Goal: Information Seeking & Learning: Learn about a topic

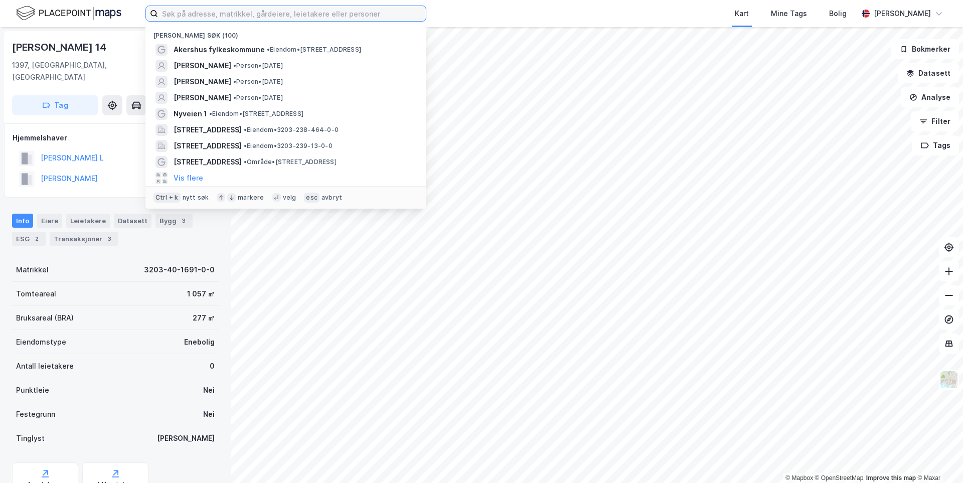
click at [226, 16] on input at bounding box center [292, 13] width 268 height 15
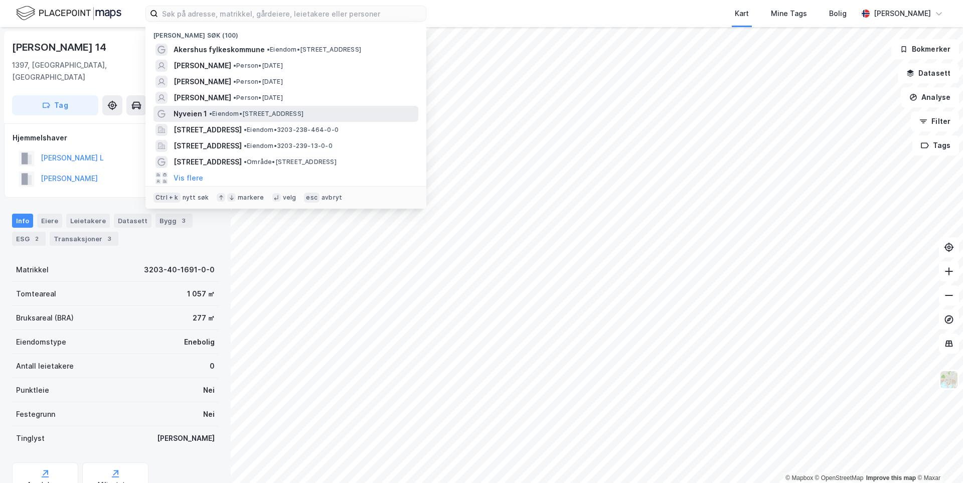
click at [228, 108] on div "Nyveien 1 • Eiendom • Nyveien 1, 3470 Slemmestad" at bounding box center [295, 114] width 243 height 12
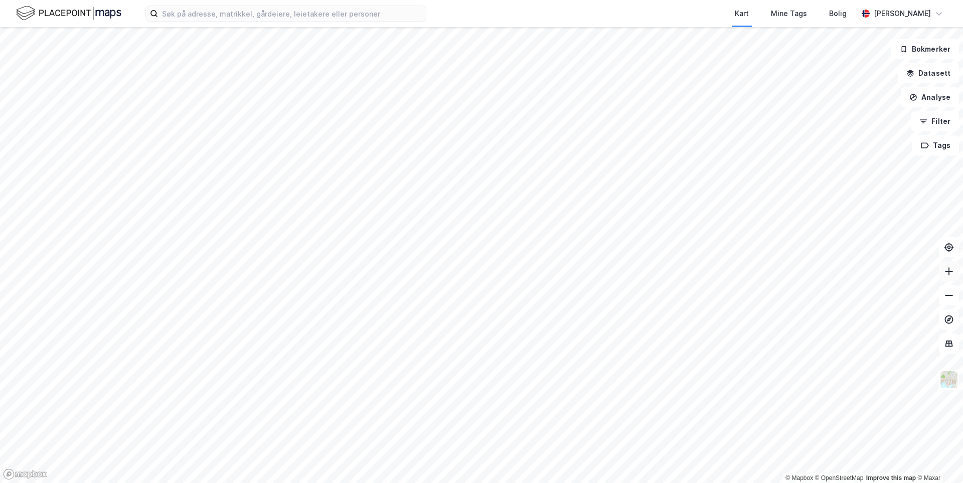
click at [947, 277] on button at bounding box center [949, 271] width 20 height 20
click at [951, 320] on icon at bounding box center [949, 320] width 10 height 10
click at [951, 295] on icon at bounding box center [949, 295] width 8 height 1
click at [950, 295] on icon at bounding box center [949, 295] width 8 height 1
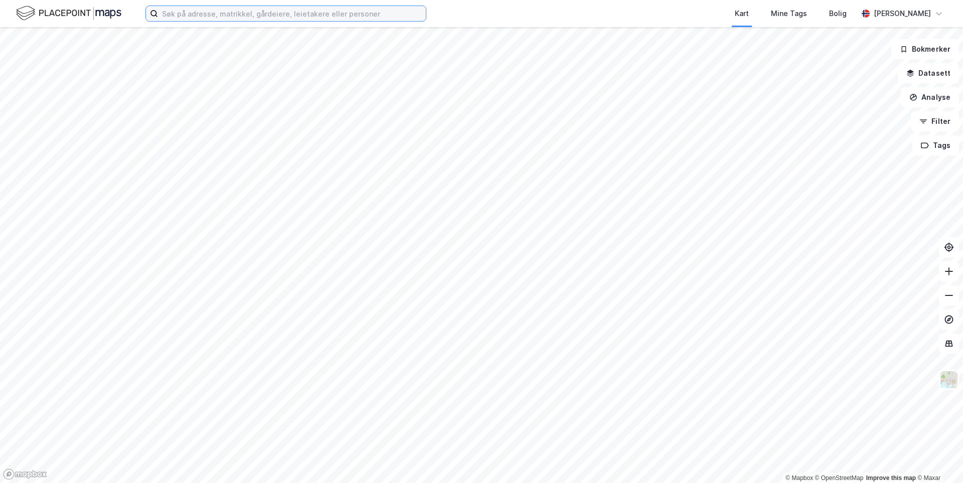
click at [246, 15] on input at bounding box center [292, 13] width 268 height 15
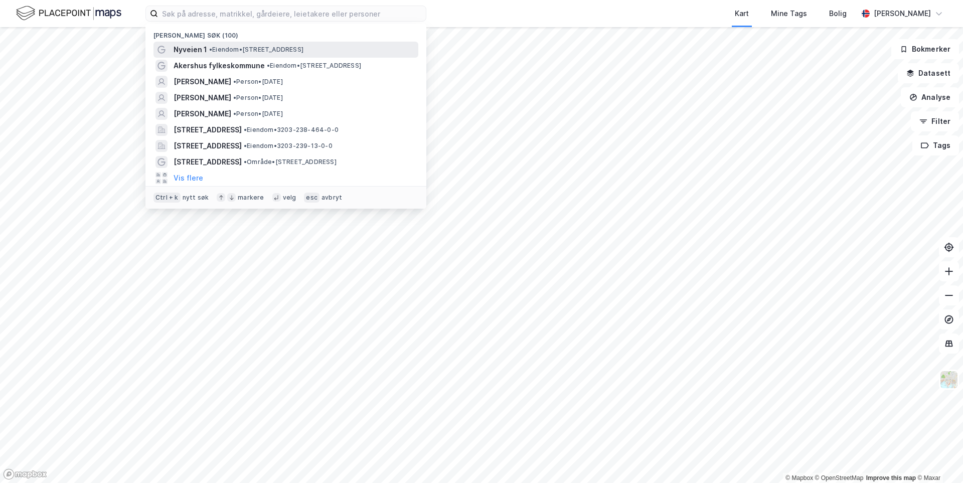
click at [230, 49] on span "• Eiendom • Nyveien 1, 3470 Slemmestad" at bounding box center [256, 50] width 94 height 8
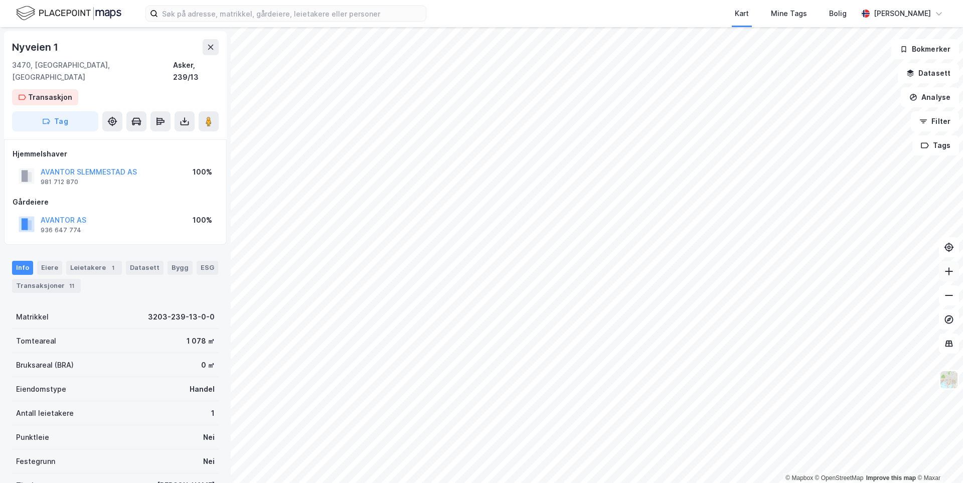
click at [950, 276] on button at bounding box center [949, 271] width 20 height 20
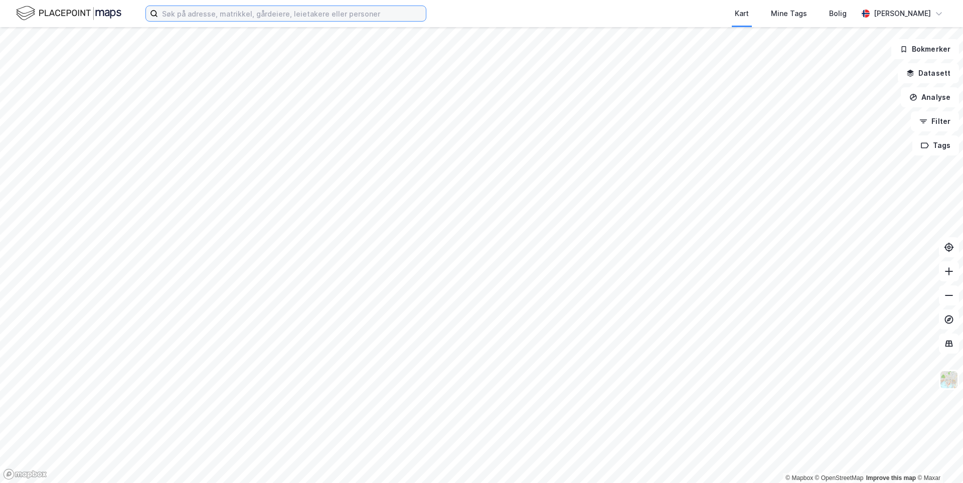
click at [317, 14] on input at bounding box center [292, 13] width 268 height 15
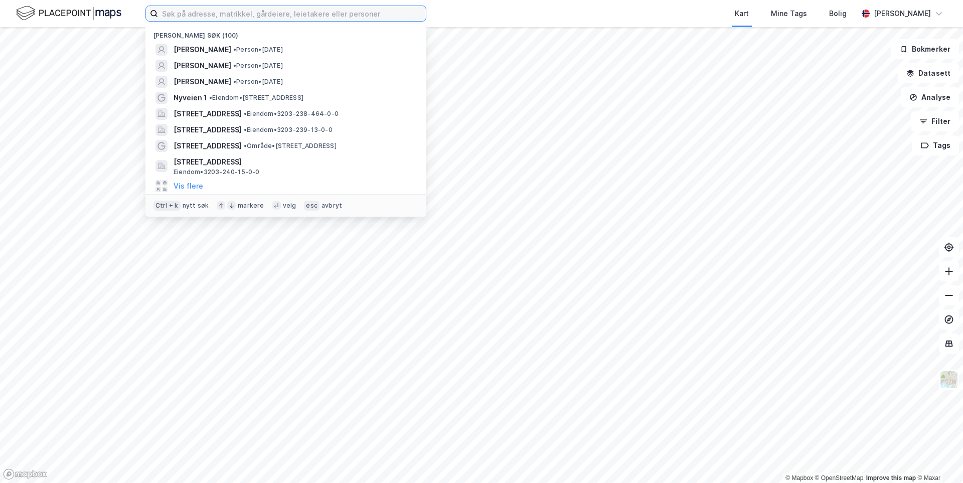
paste input "Akershus fylkeskommune"
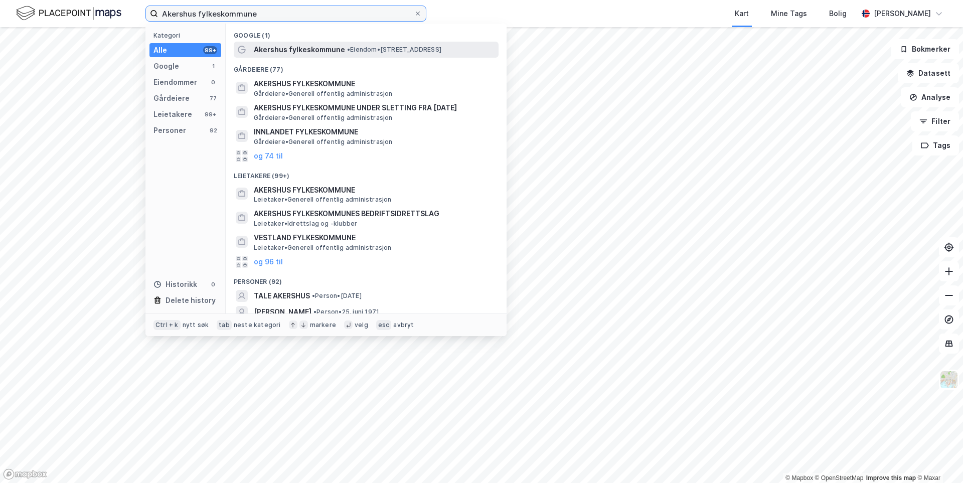
type input "Akershus fylkeskommune"
click at [317, 45] on span "Akershus fylkeskommune" at bounding box center [299, 50] width 91 height 12
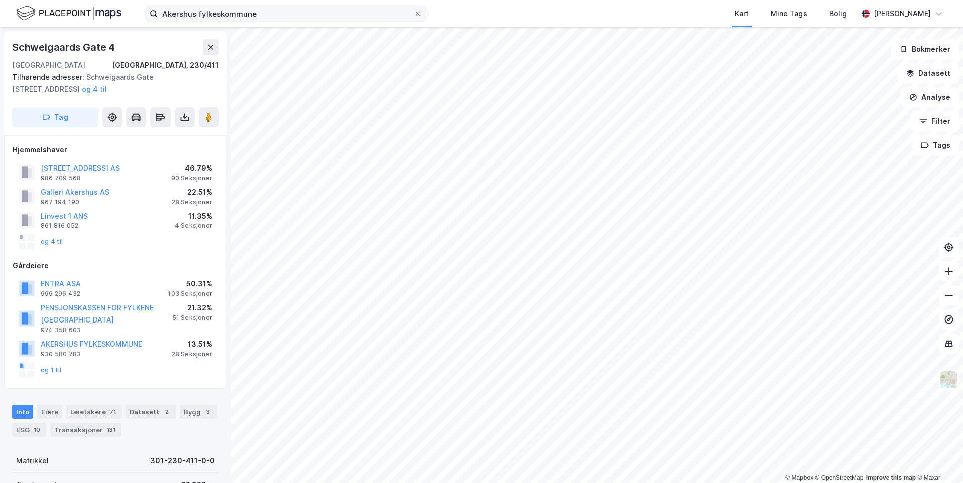
click at [310, 21] on label "Akershus fylkeskommune" at bounding box center [286, 14] width 281 height 16
click at [310, 21] on input "Akershus fylkeskommune" at bounding box center [286, 13] width 256 height 15
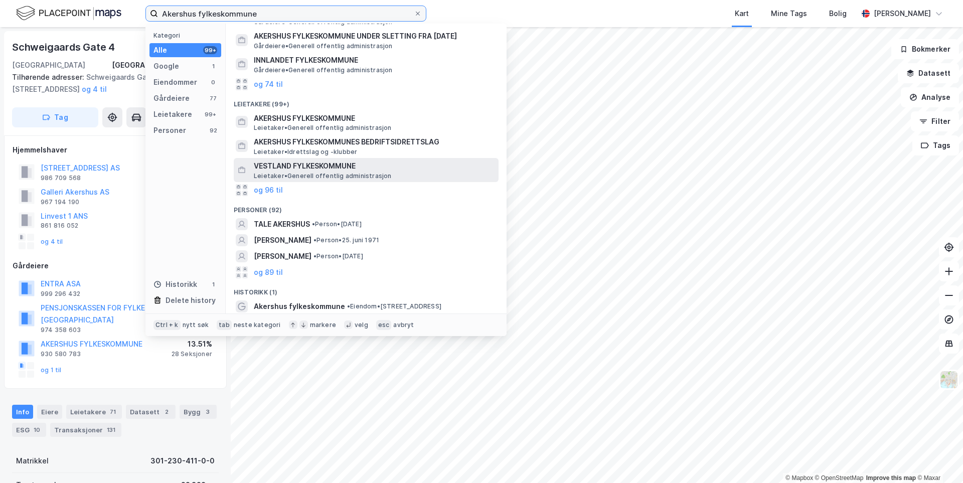
scroll to position [73, 0]
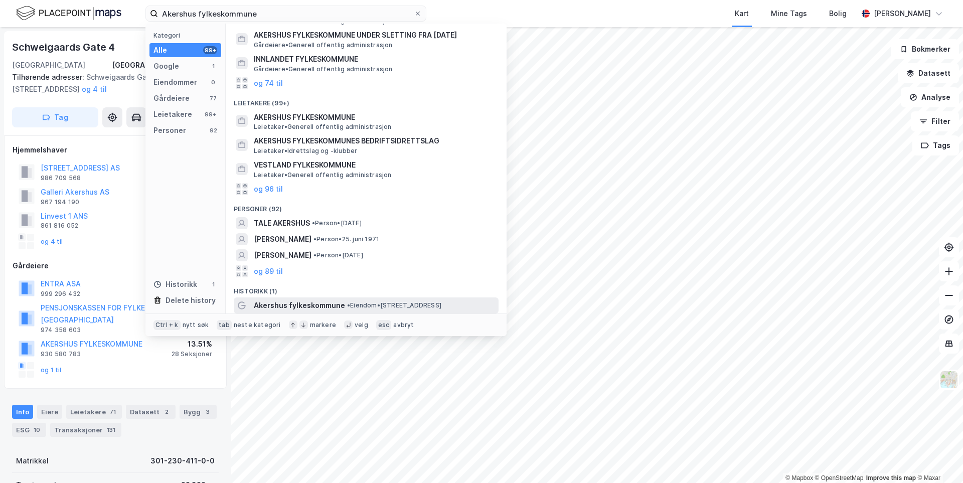
click at [324, 304] on span "Akershus fylkeskommune" at bounding box center [299, 306] width 91 height 12
